Goal: Complete application form: Complete application form

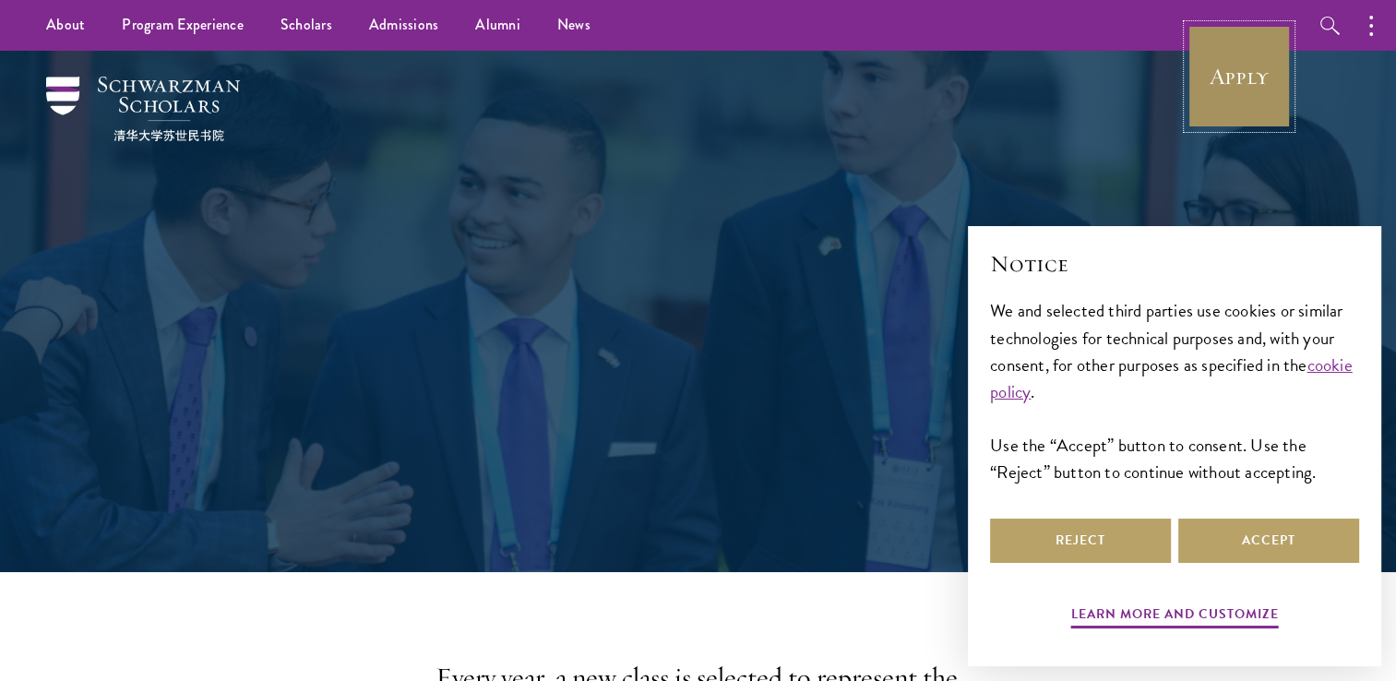
click at [1214, 82] on link "Apply" at bounding box center [1238, 76] width 103 height 103
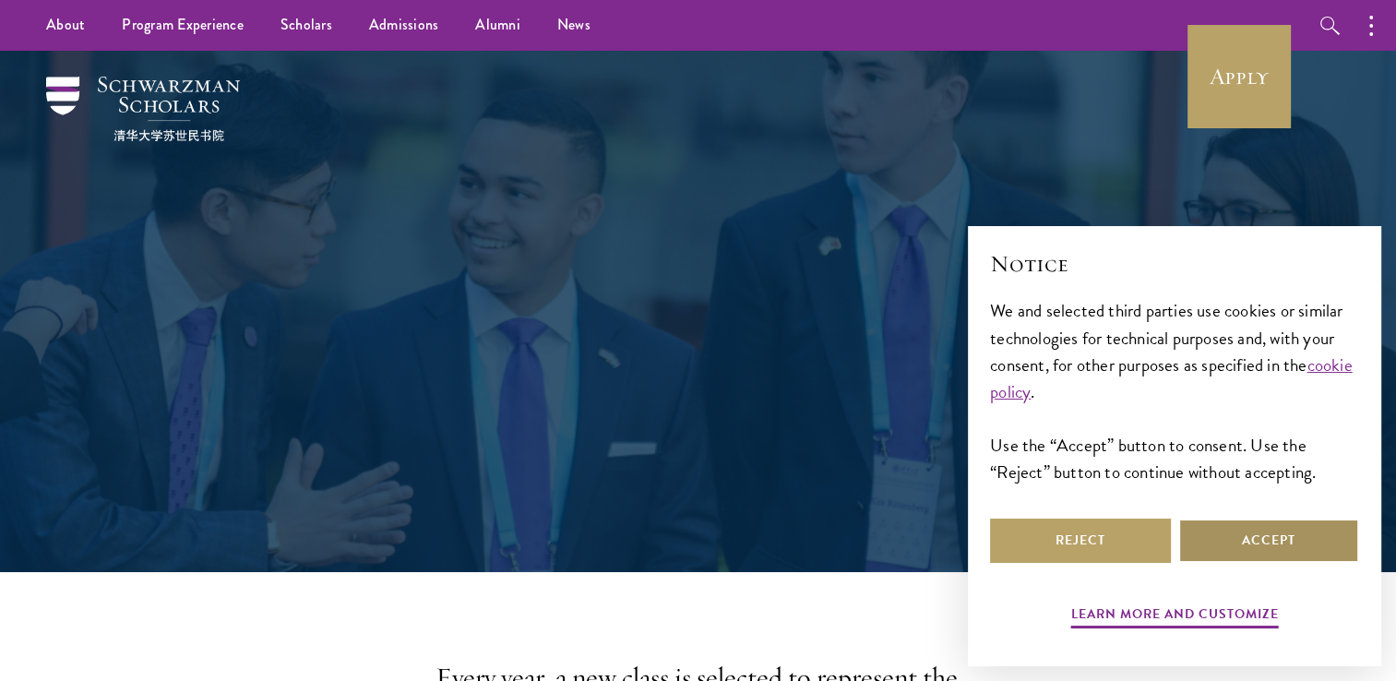
click at [1266, 541] on button "Accept" at bounding box center [1268, 540] width 181 height 44
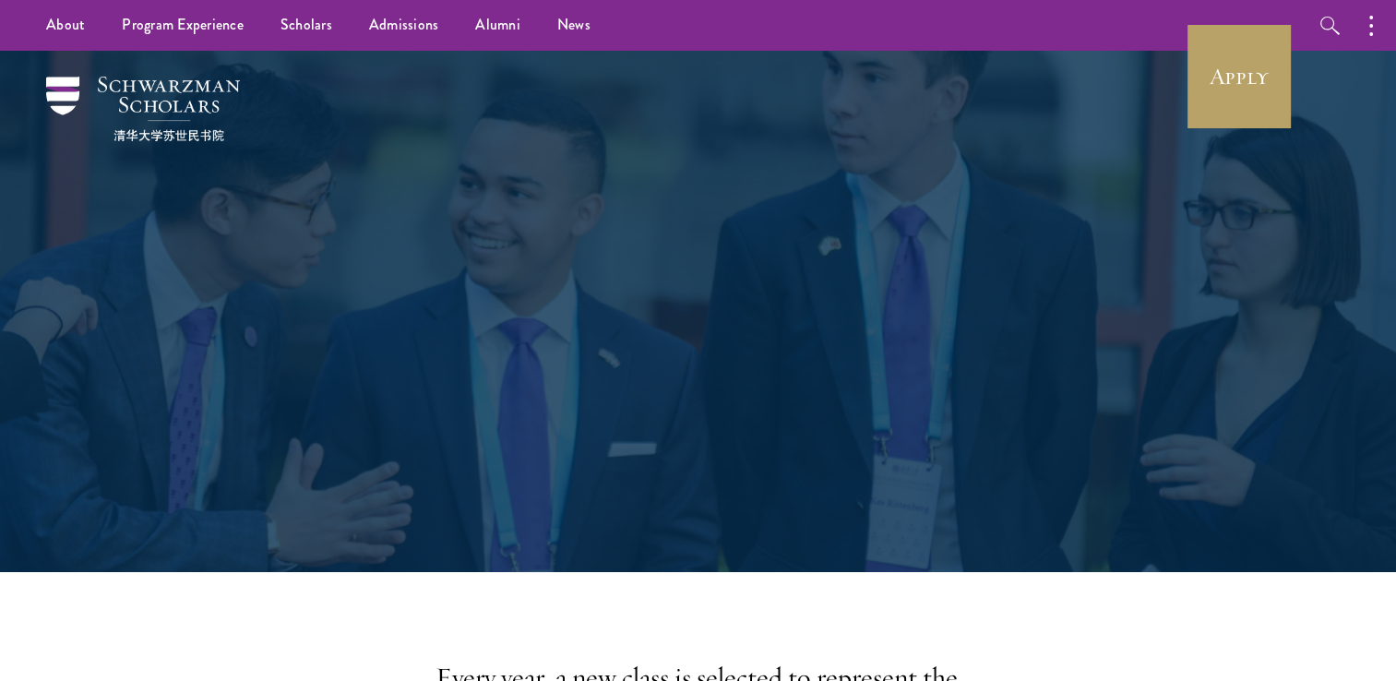
scroll to position [363, 0]
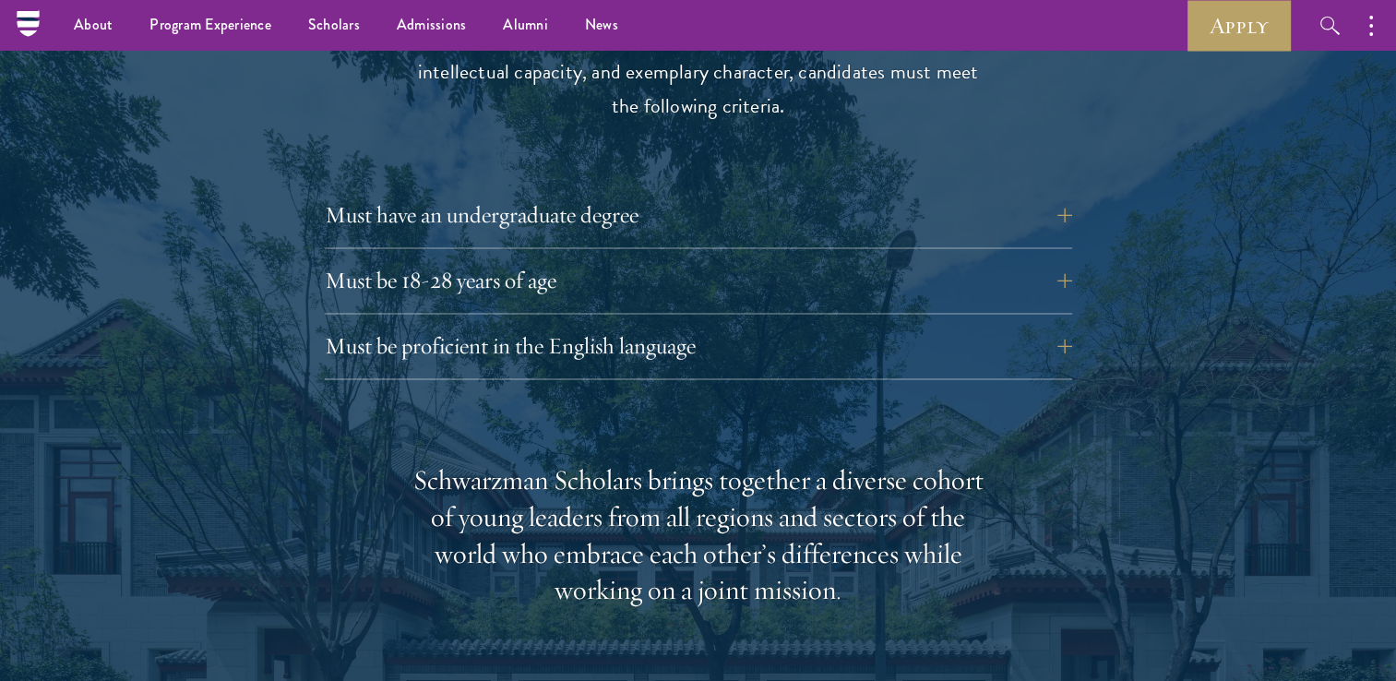
scroll to position [2524, 0]
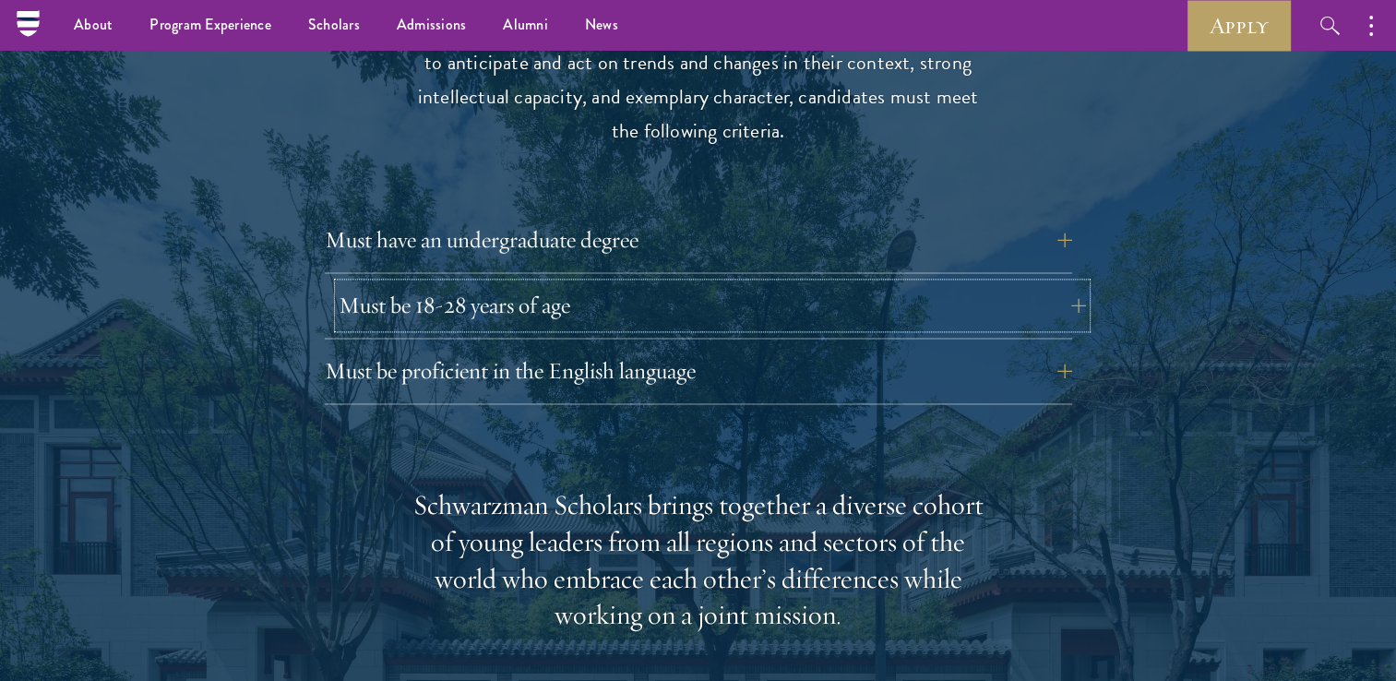
click at [520, 283] on button "Must be 18-28 years of age" at bounding box center [712, 305] width 747 height 44
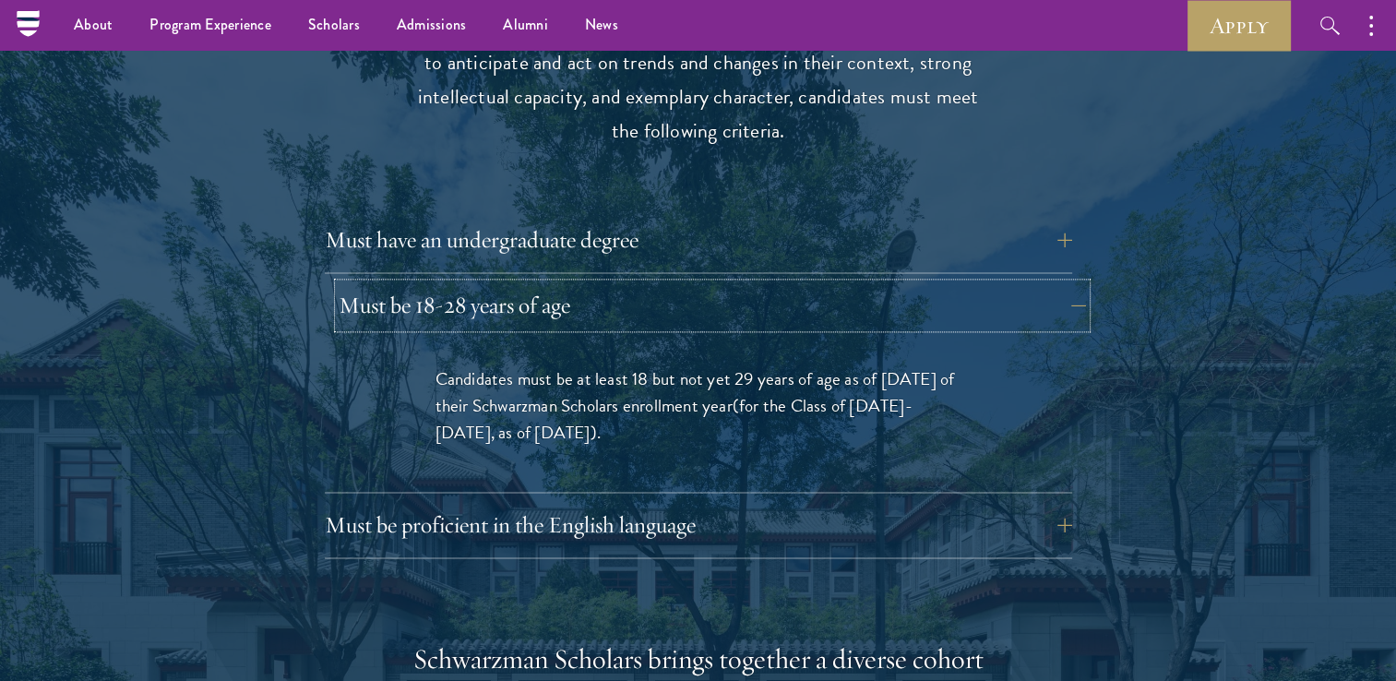
click at [520, 283] on button "Must be 18-28 years of age" at bounding box center [712, 305] width 747 height 44
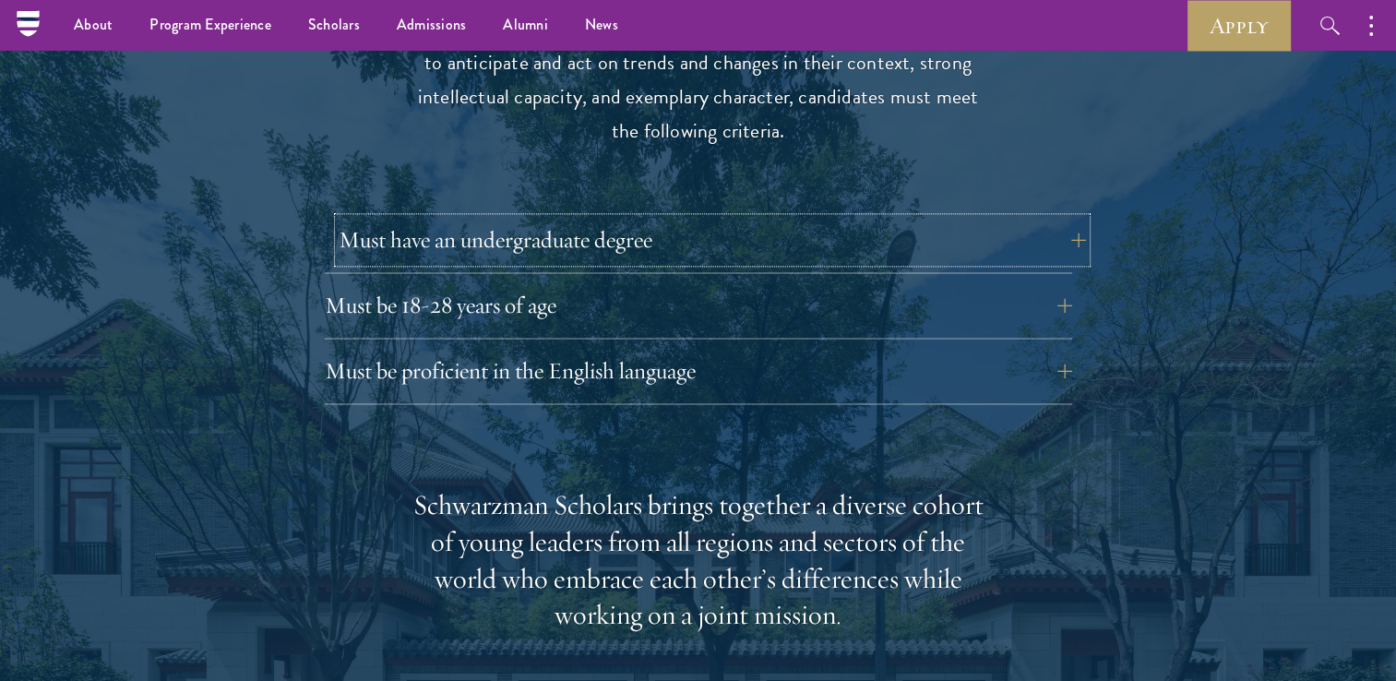
click at [518, 218] on button "Must have an undergraduate degree" at bounding box center [712, 240] width 747 height 44
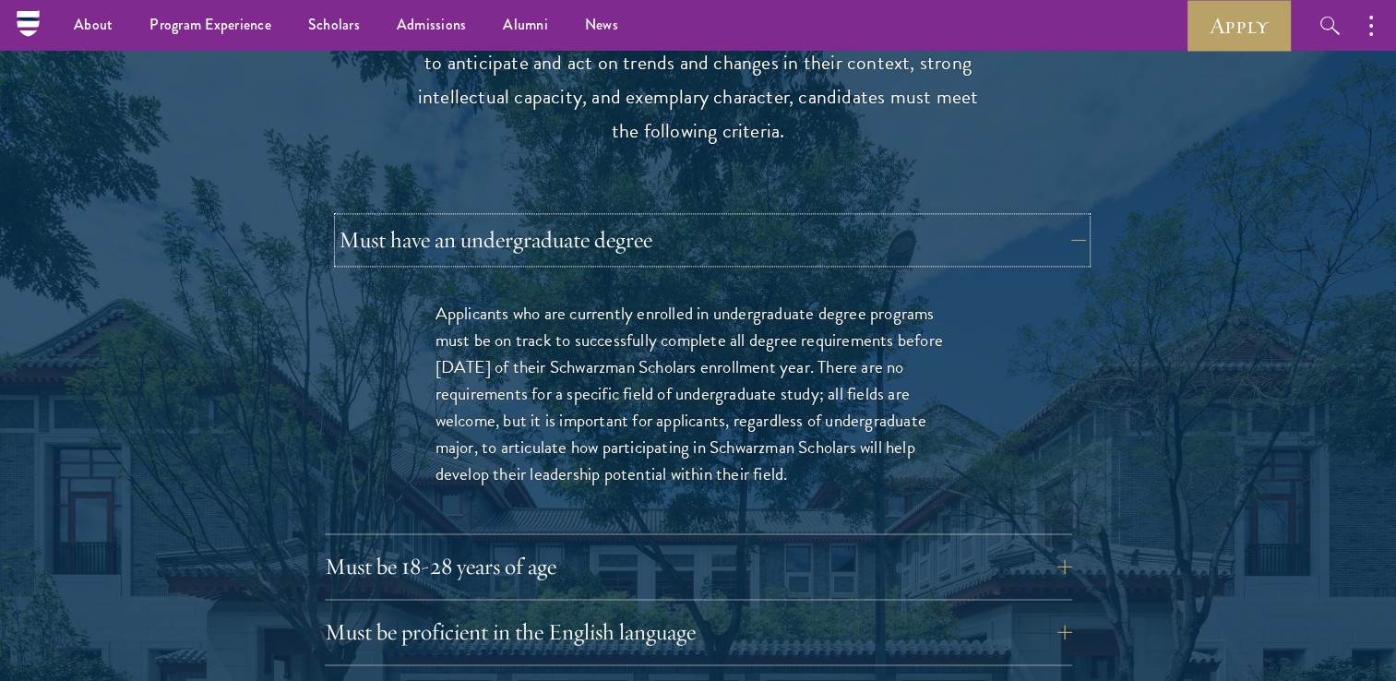
click at [518, 218] on button "Must have an undergraduate degree" at bounding box center [712, 240] width 747 height 44
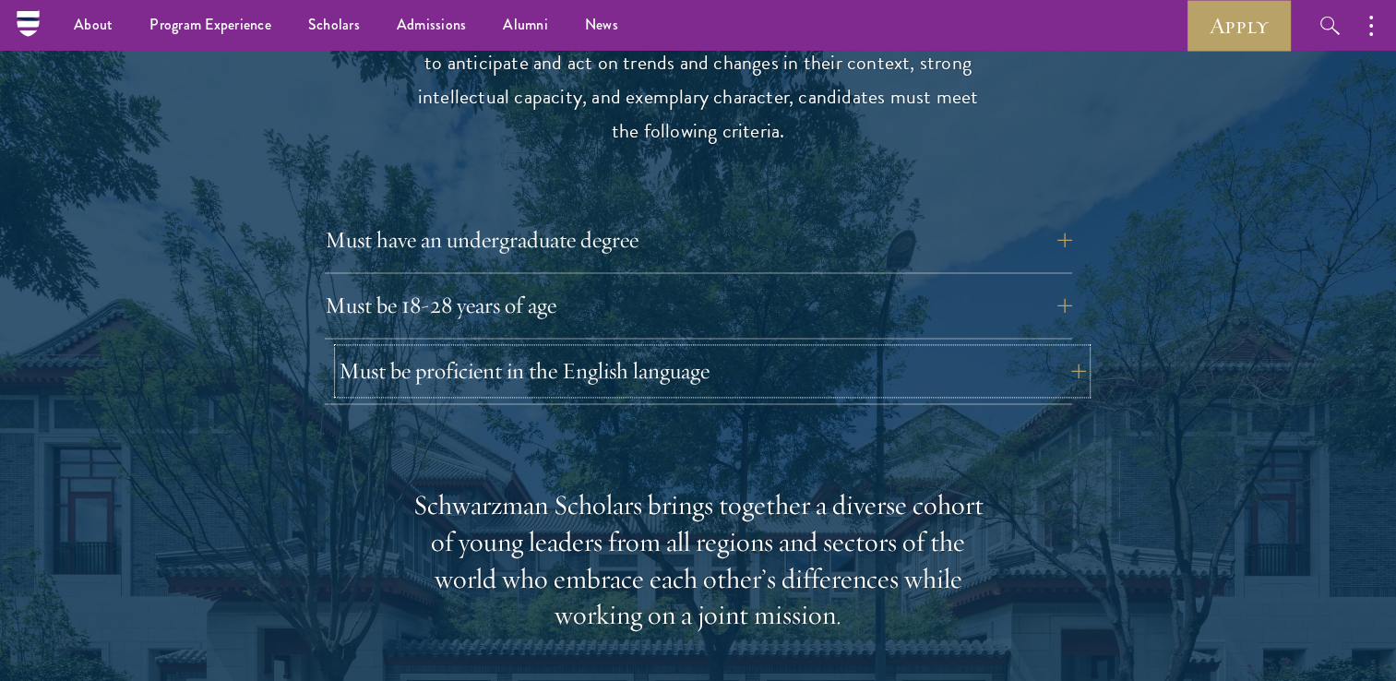
click at [546, 349] on button "Must be proficient in the English language" at bounding box center [712, 371] width 747 height 44
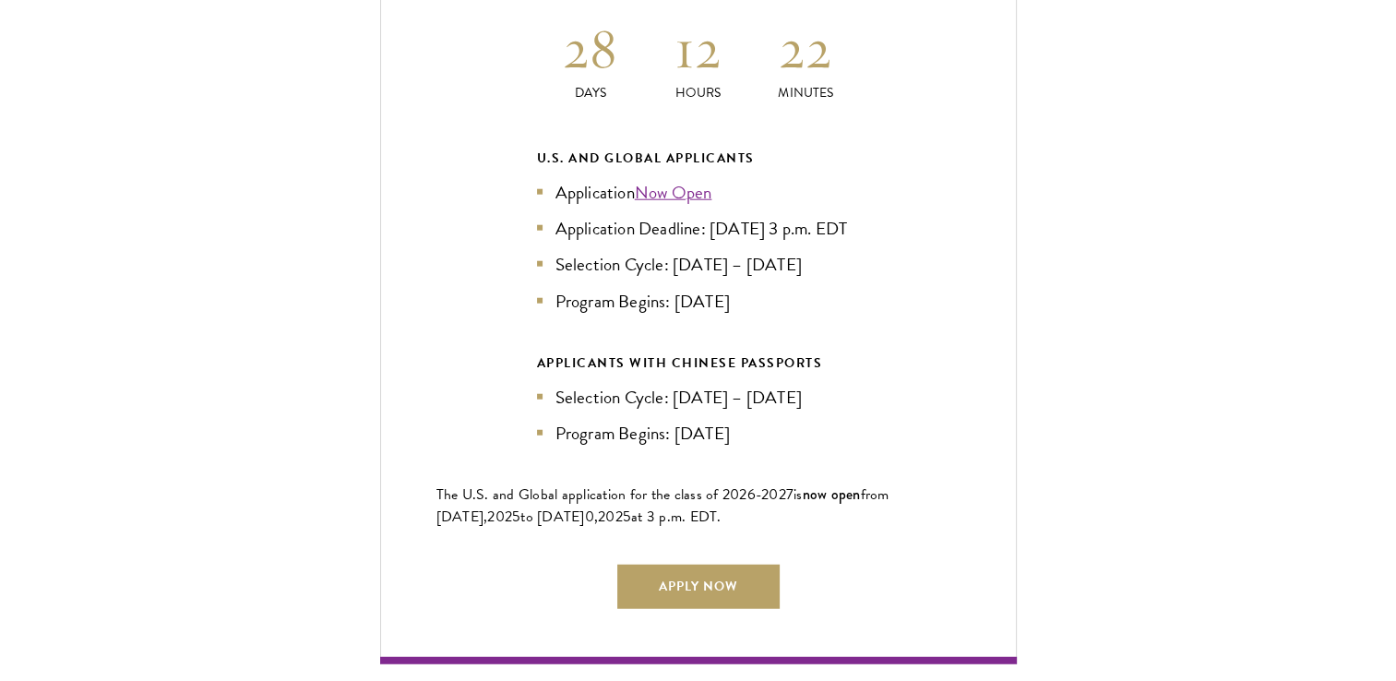
scroll to position [4754, 0]
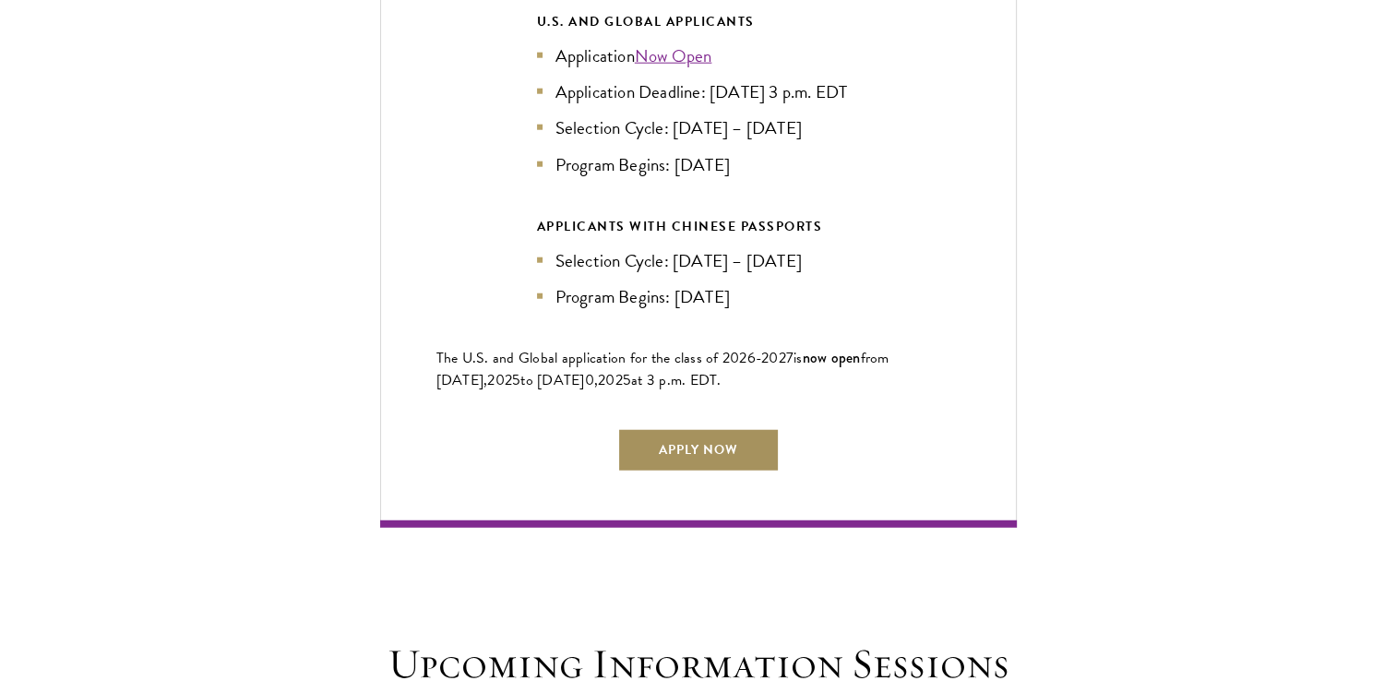
click at [697, 435] on link "Apply Now" at bounding box center [698, 450] width 162 height 44
